Goal: Information Seeking & Learning: Learn about a topic

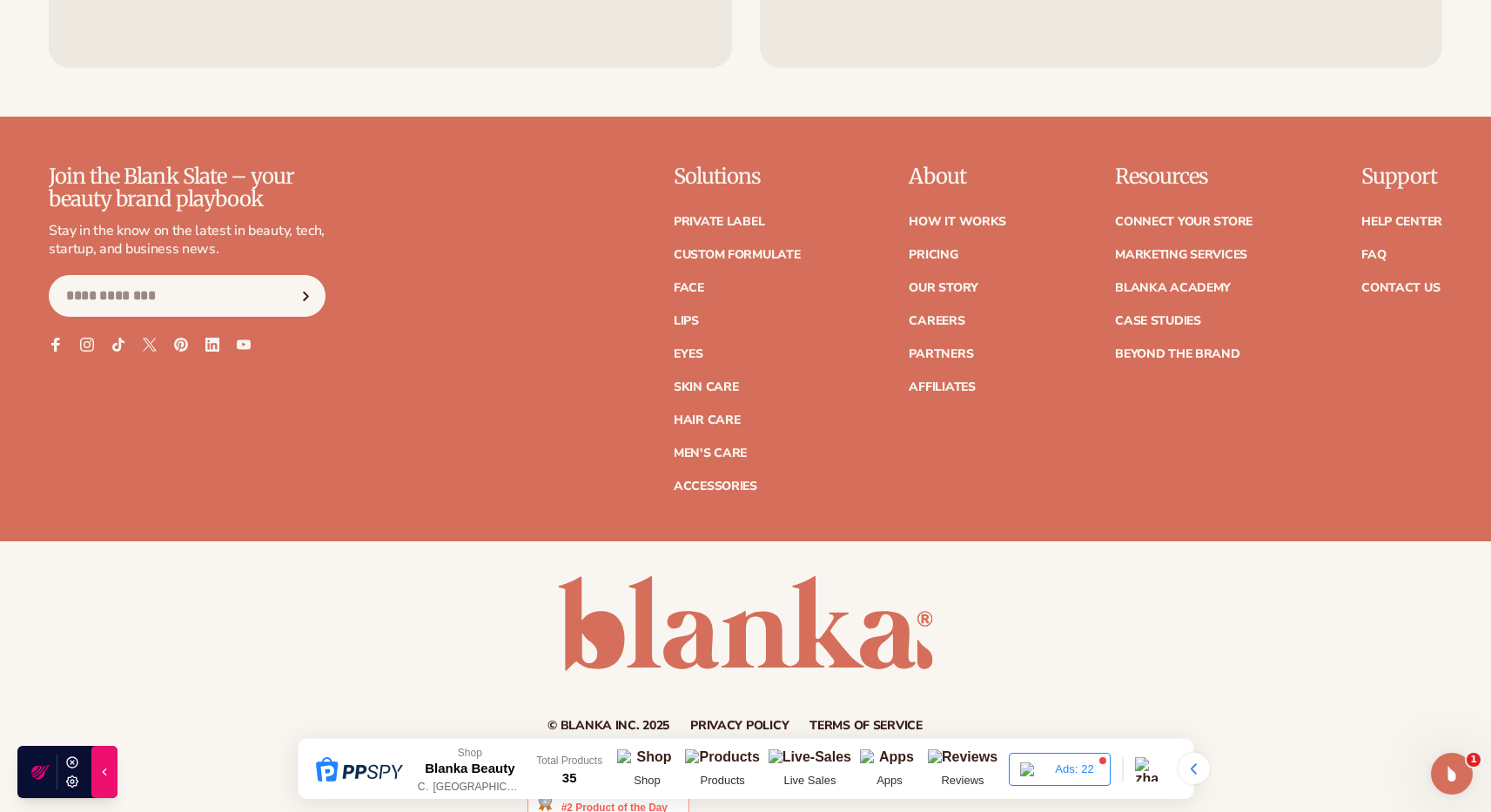
scroll to position [3262, 0]
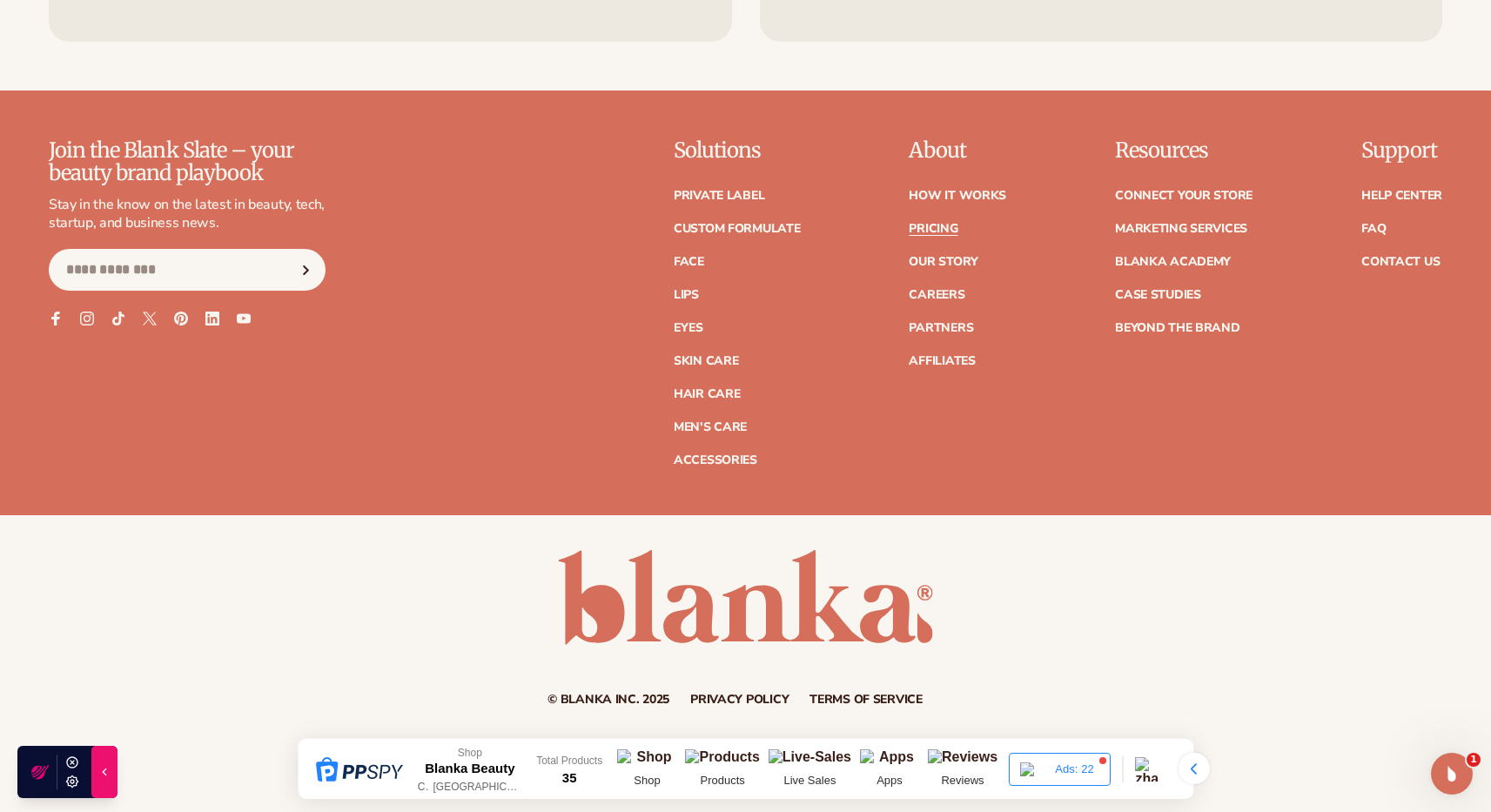
click at [946, 230] on link "Pricing" at bounding box center [932, 229] width 48 height 12
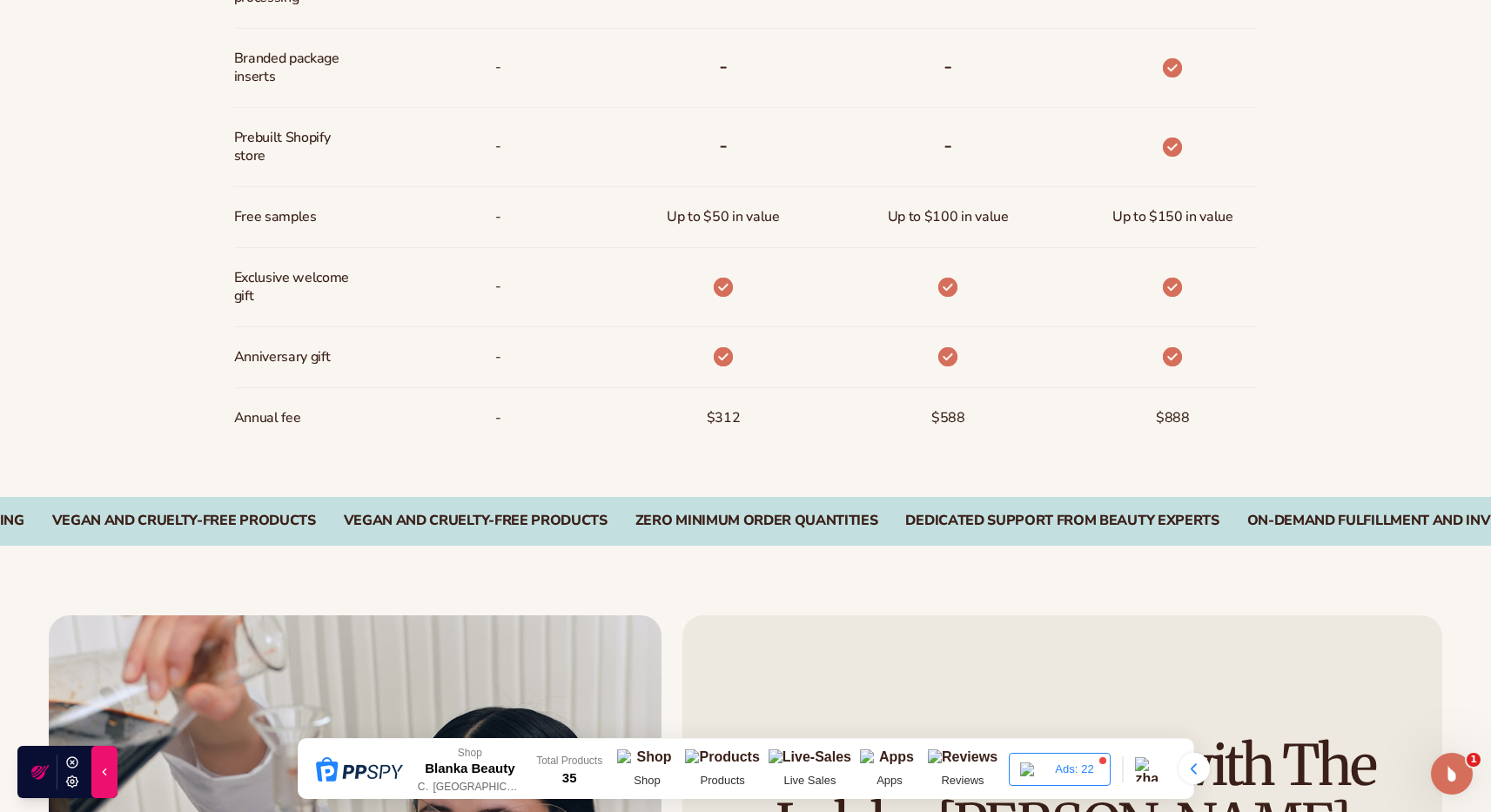
scroll to position [1407, 0]
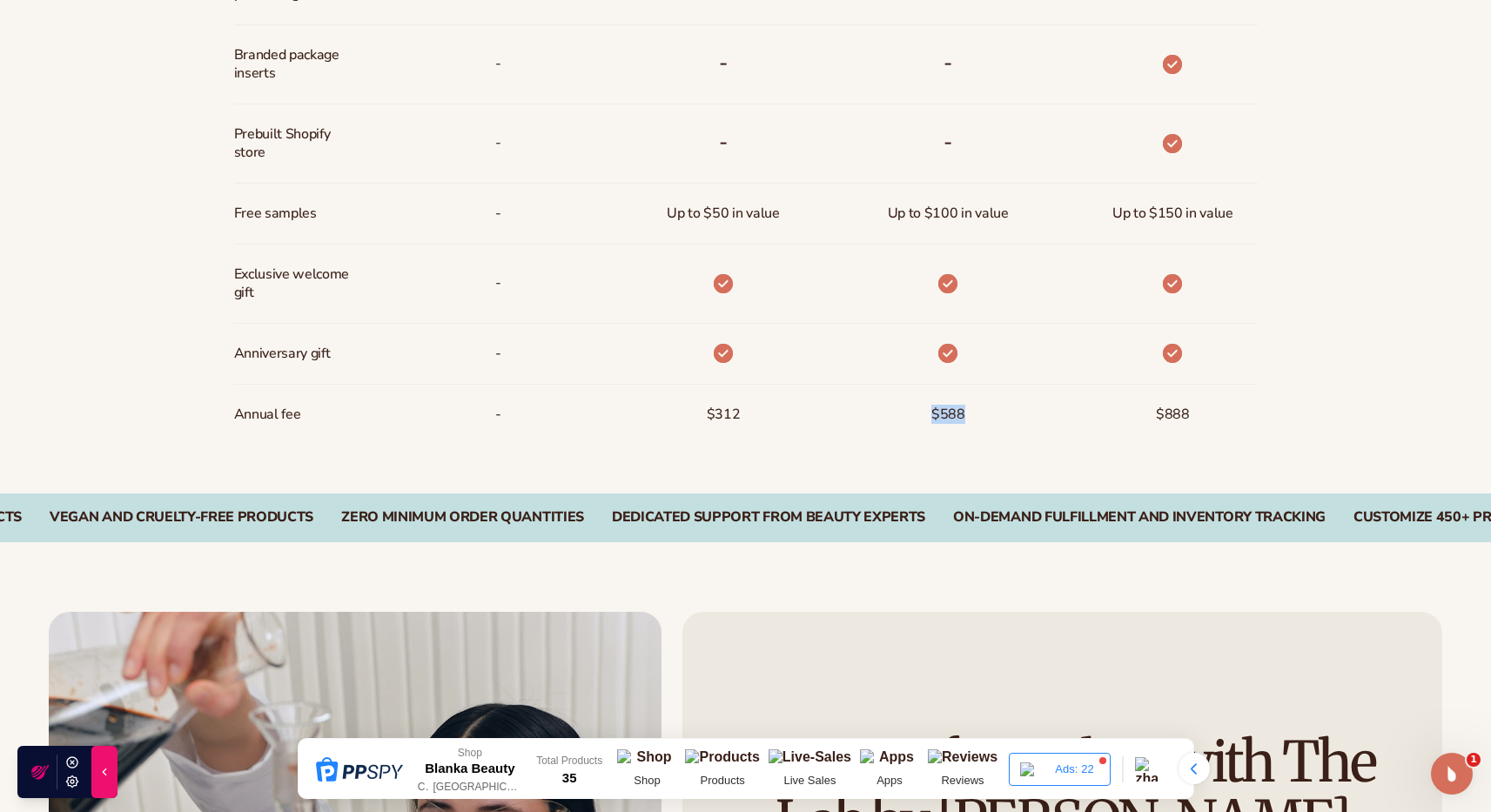
drag, startPoint x: 976, startPoint y: 425, endPoint x: 923, endPoint y: 417, distance: 53.6
click at [920, 418] on div "$588" at bounding box center [948, 414] width 62 height 60
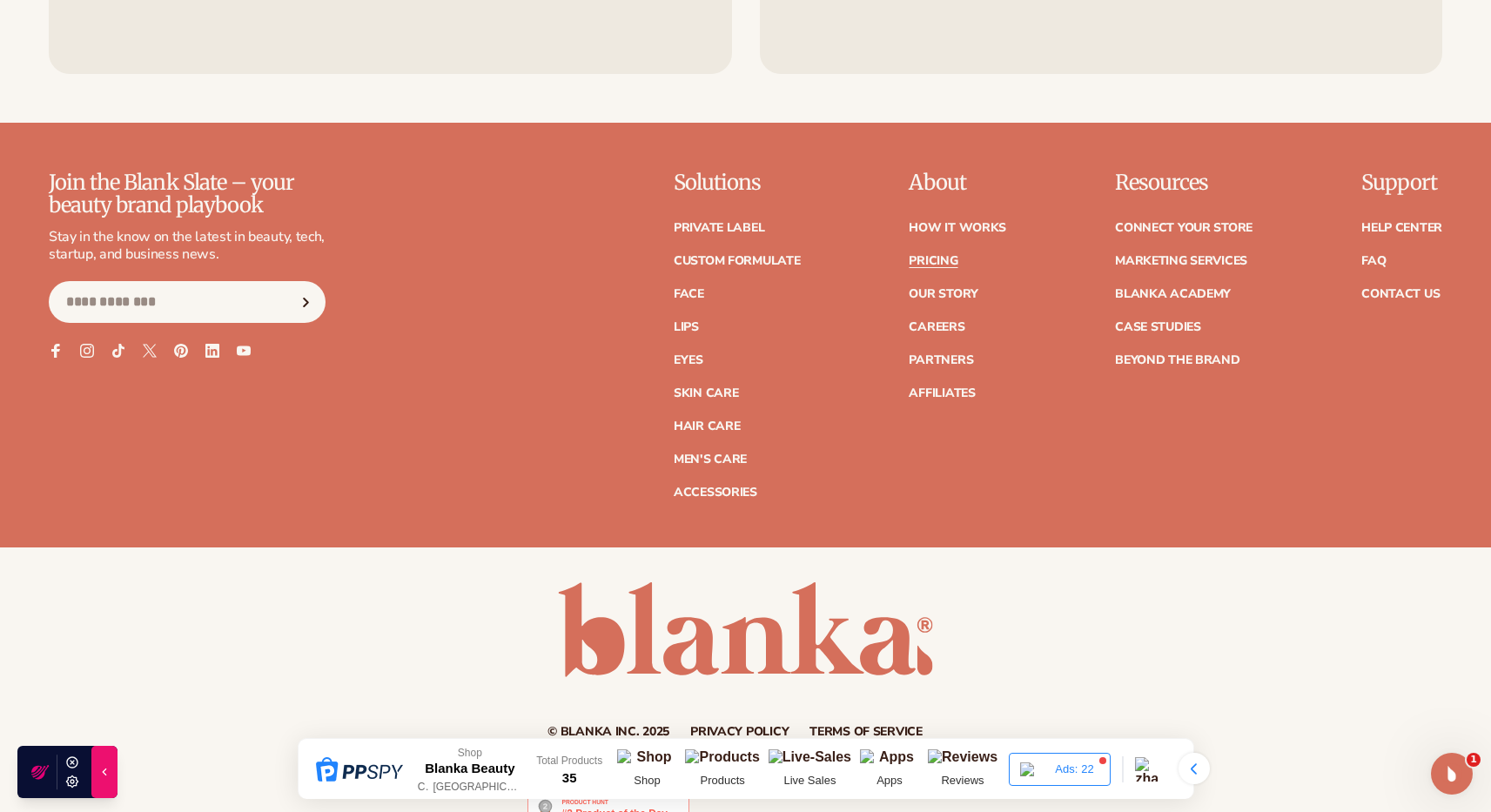
scroll to position [3752, 0]
